Goal: Navigation & Orientation: Find specific page/section

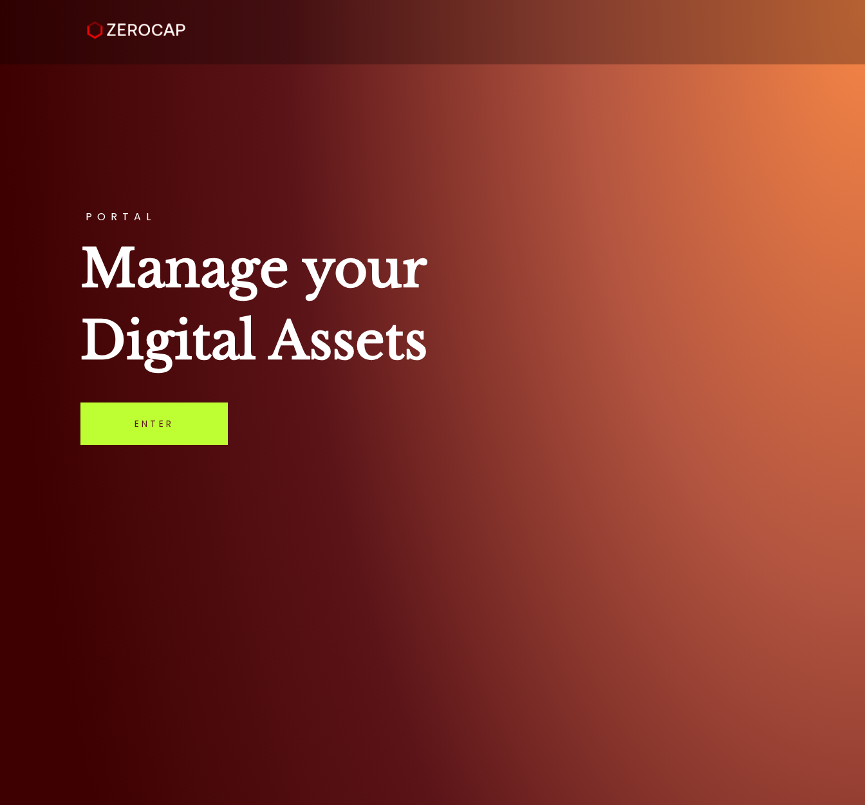
click at [145, 412] on link "Enter" at bounding box center [153, 423] width 147 height 42
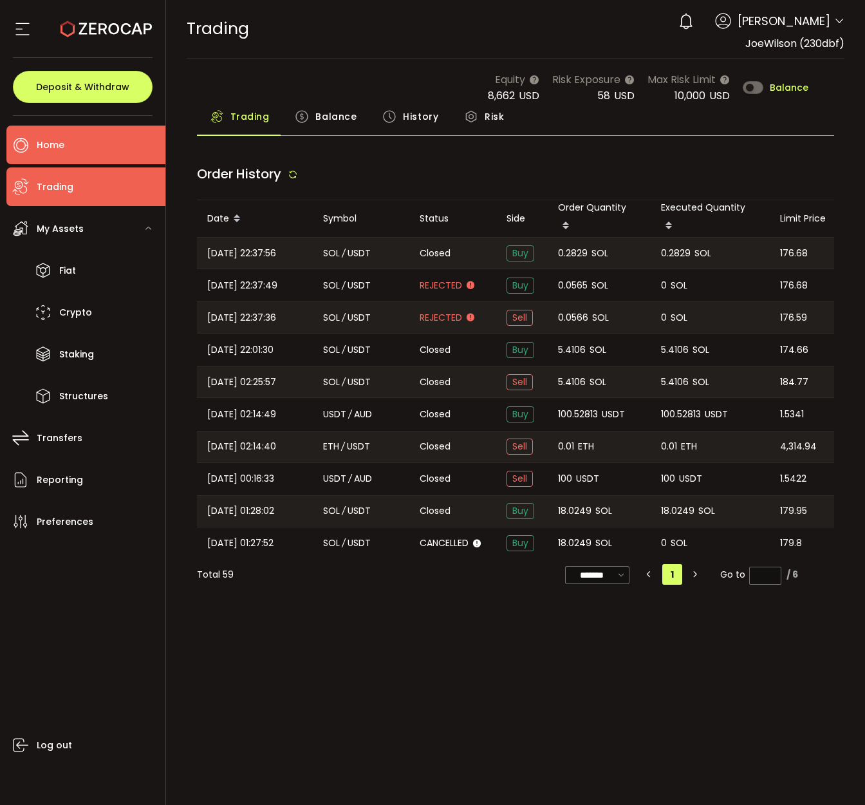
click at [111, 136] on li "Home" at bounding box center [85, 145] width 159 height 39
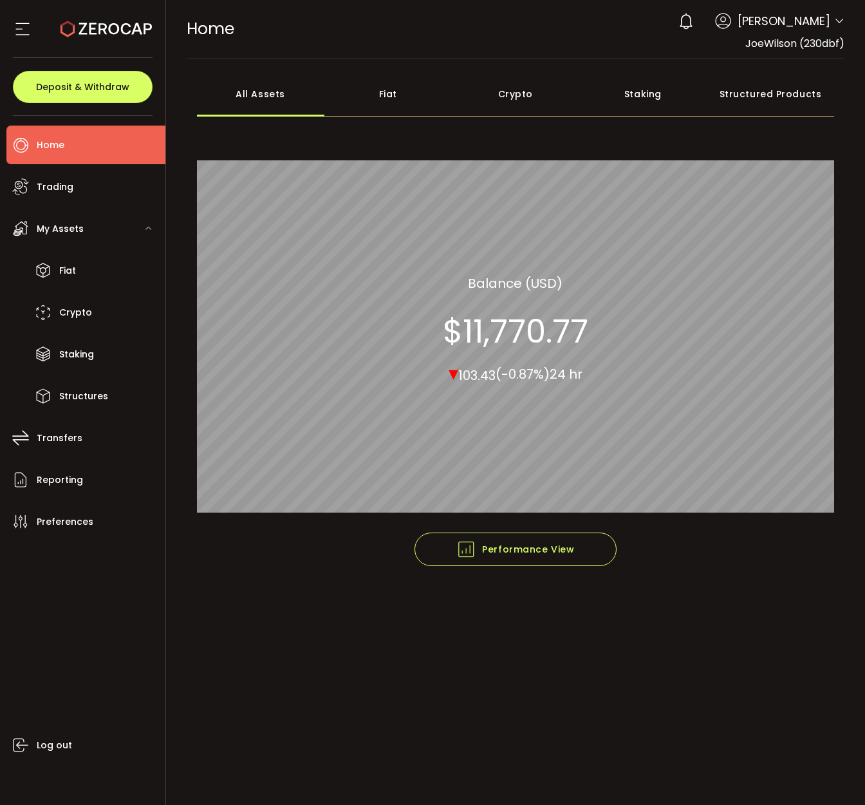
drag, startPoint x: 534, startPoint y: 278, endPoint x: 549, endPoint y: 278, distance: 14.8
click at [549, 278] on section "Balance (USD)" at bounding box center [515, 282] width 95 height 19
click at [549, 283] on section "Balance (USD)" at bounding box center [515, 282] width 95 height 19
click at [547, 282] on section "Balance (USD)" at bounding box center [515, 282] width 95 height 19
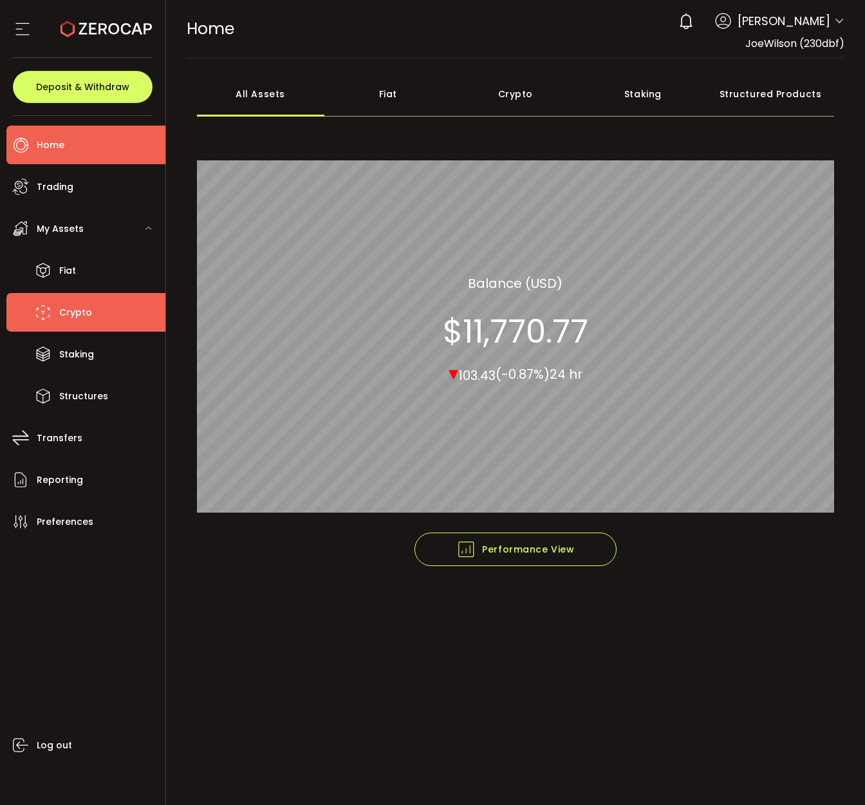
click at [99, 298] on li "Crypto" at bounding box center [85, 312] width 159 height 39
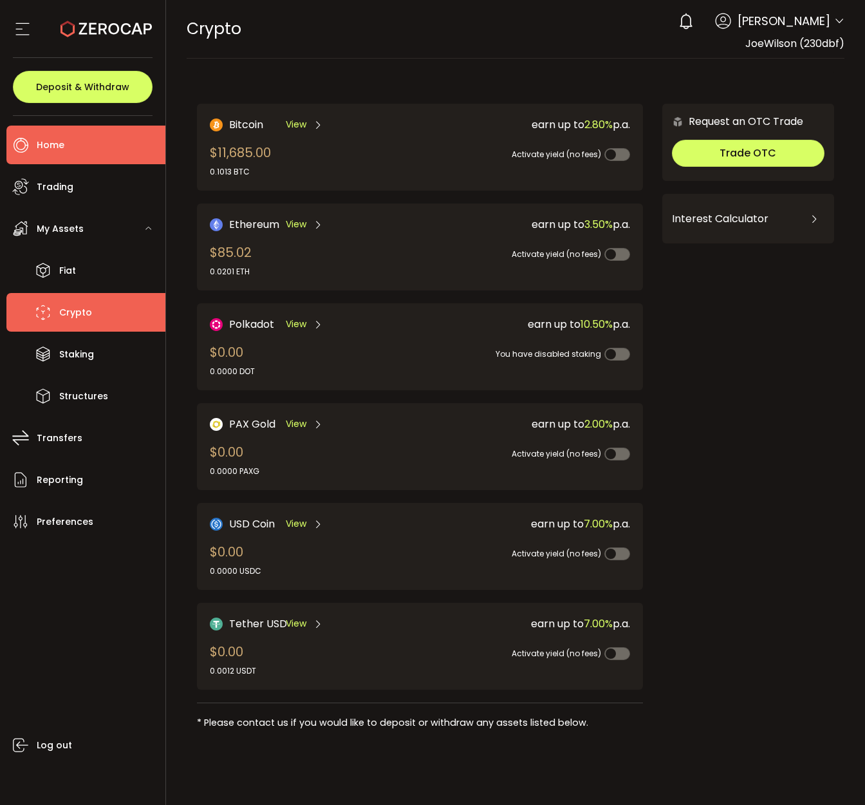
click at [88, 148] on li "Home" at bounding box center [85, 145] width 159 height 39
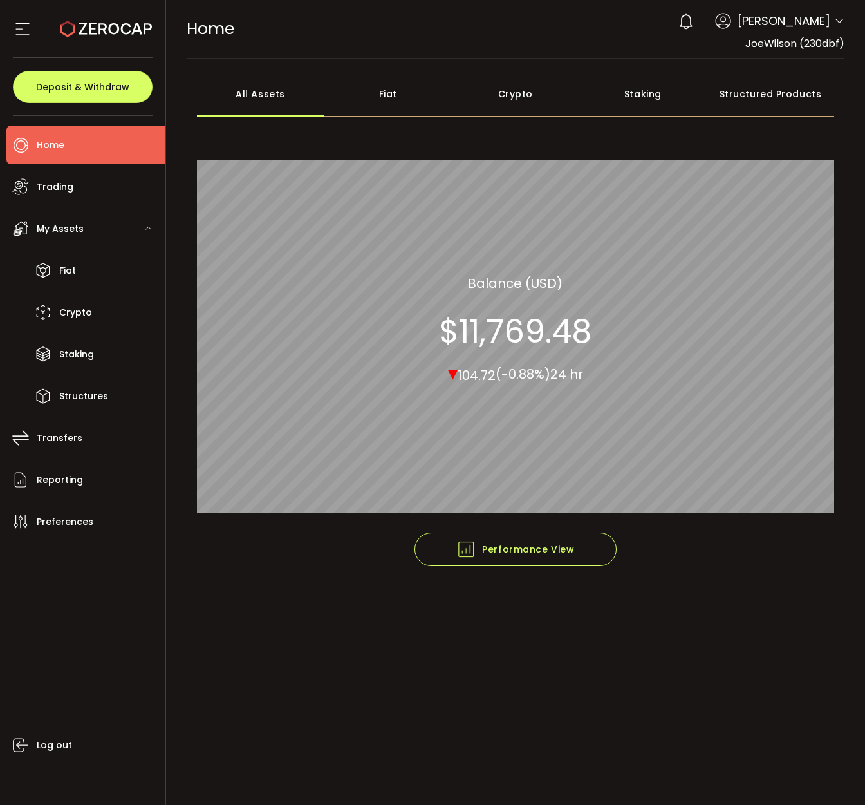
click at [397, 90] on div "Fiat" at bounding box center [387, 93] width 127 height 45
click at [498, 95] on div "Crypto" at bounding box center [515, 93] width 127 height 45
